Goal: Information Seeking & Learning: Learn about a topic

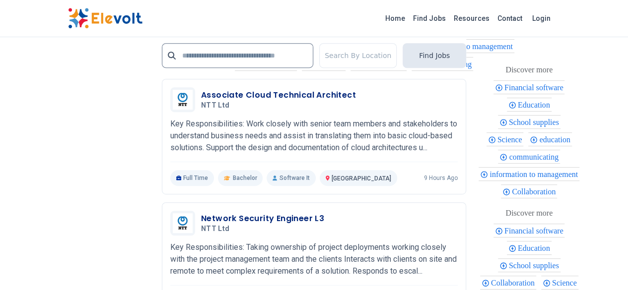
scroll to position [2087, 0]
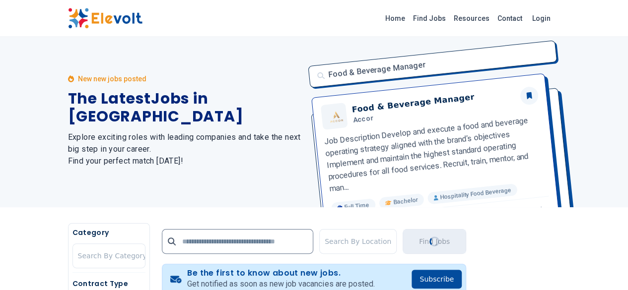
scroll to position [0, 0]
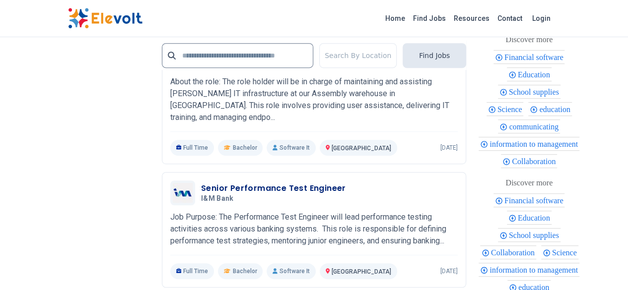
scroll to position [2136, 0]
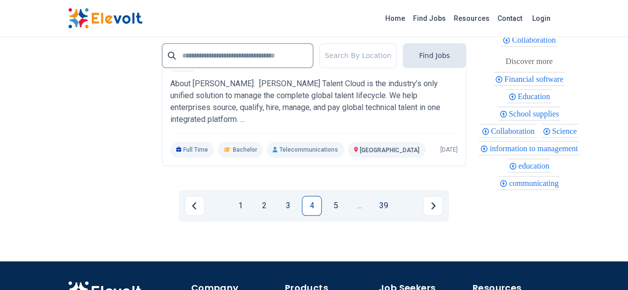
scroll to position [2235, 0]
click at [290, 196] on link "3" at bounding box center [288, 206] width 20 height 20
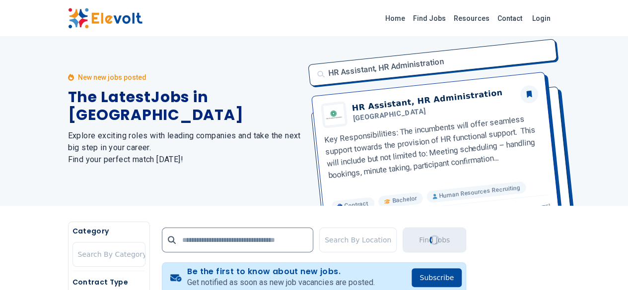
scroll to position [0, 0]
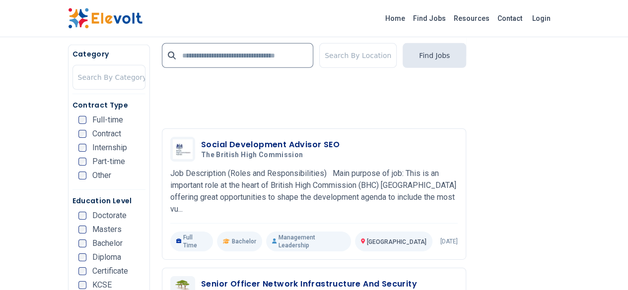
scroll to position [1526, 0]
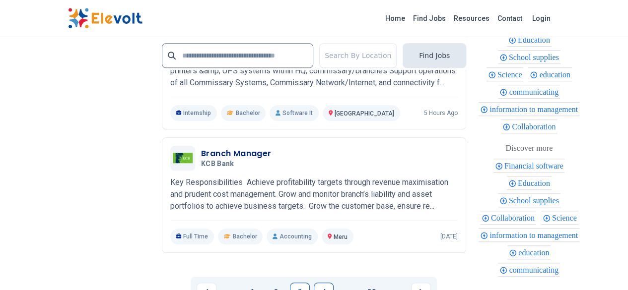
click at [325, 283] on link "4" at bounding box center [324, 293] width 20 height 20
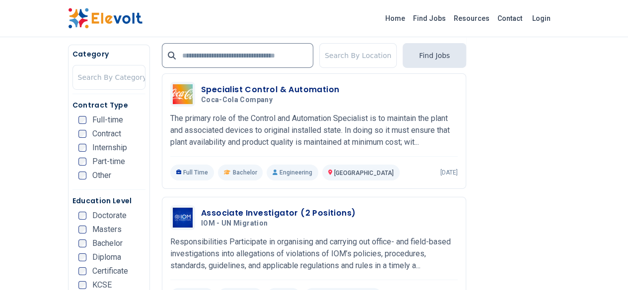
scroll to position [1671, 0]
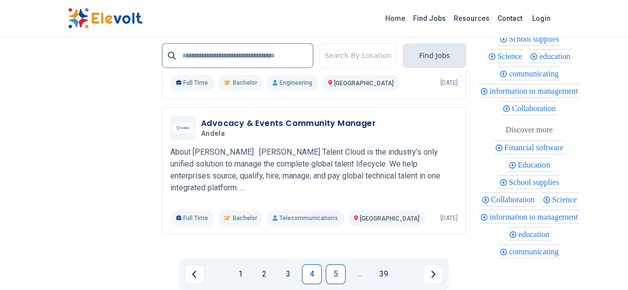
click at [338, 265] on link "5" at bounding box center [336, 275] width 20 height 20
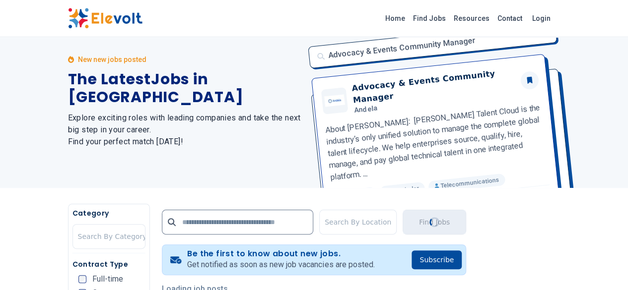
scroll to position [0, 0]
